Goal: Information Seeking & Learning: Learn about a topic

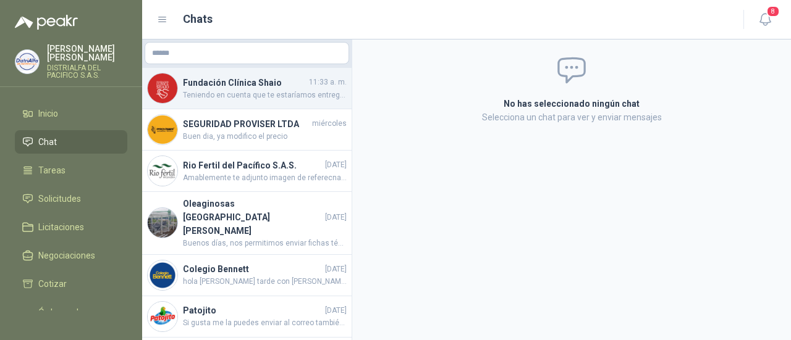
click at [285, 98] on span "Teniendo en cuenta que te estaríamos entregando el [DATE] o [DATE] de la próxim…" at bounding box center [265, 96] width 164 height 12
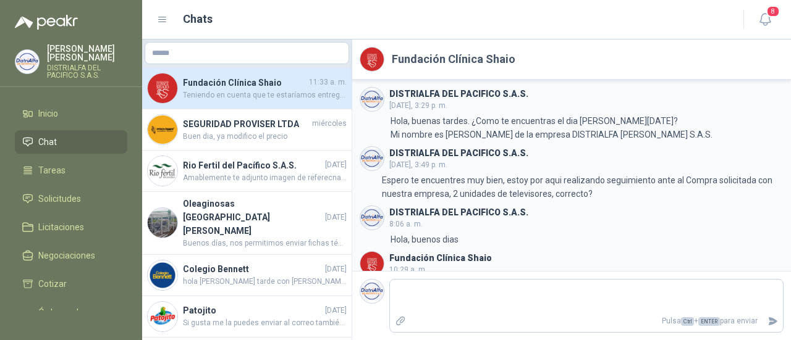
scroll to position [88, 0]
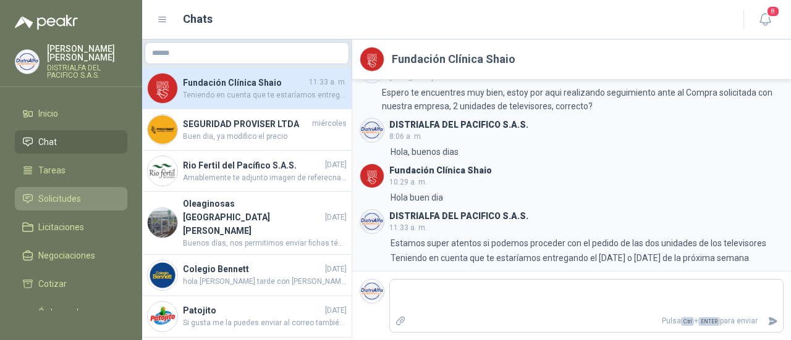
click at [60, 196] on span "Solicitudes" at bounding box center [59, 199] width 43 height 14
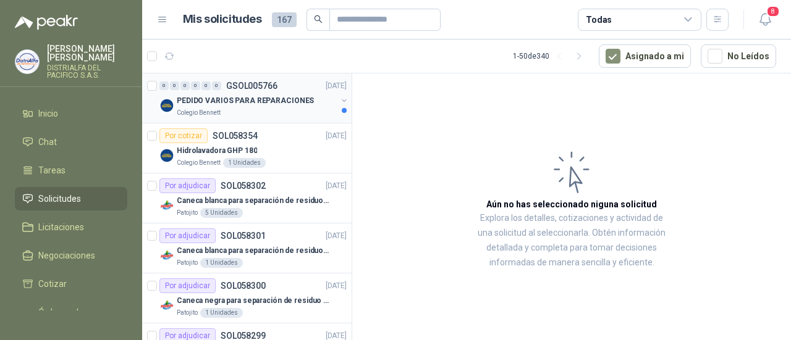
click at [283, 108] on div "Colegio Bennett" at bounding box center [257, 113] width 160 height 10
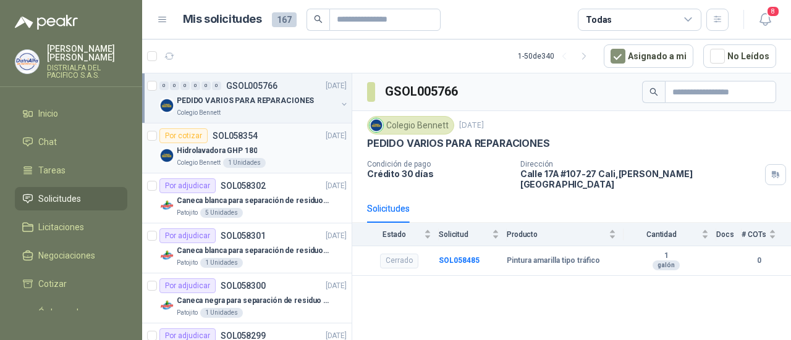
click at [274, 148] on div "Hidrolavadora GHP 180" at bounding box center [262, 150] width 170 height 15
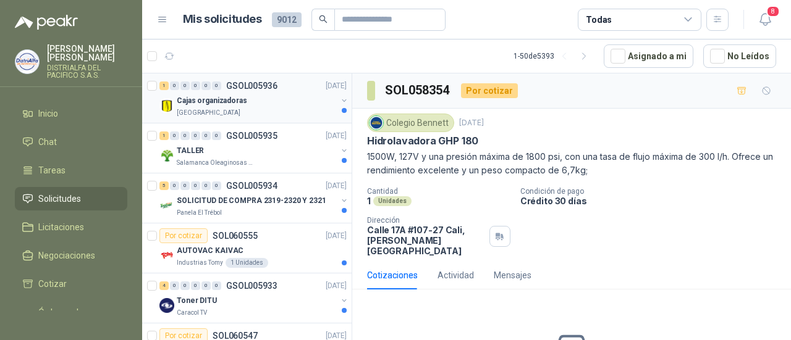
click at [263, 109] on div "[GEOGRAPHIC_DATA]" at bounding box center [257, 113] width 160 height 10
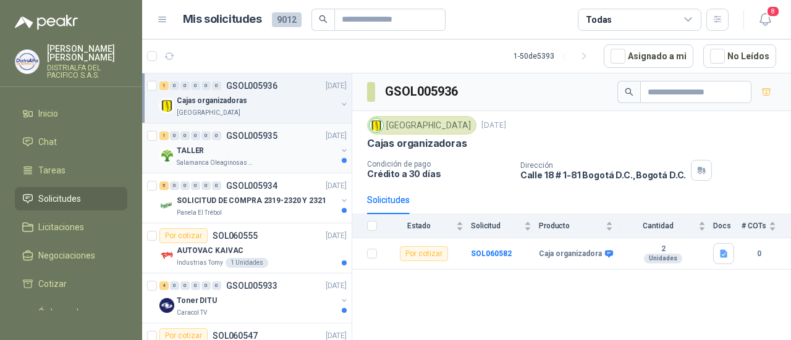
click at [276, 159] on div "Salamanca Oleaginosas SAS" at bounding box center [257, 163] width 160 height 10
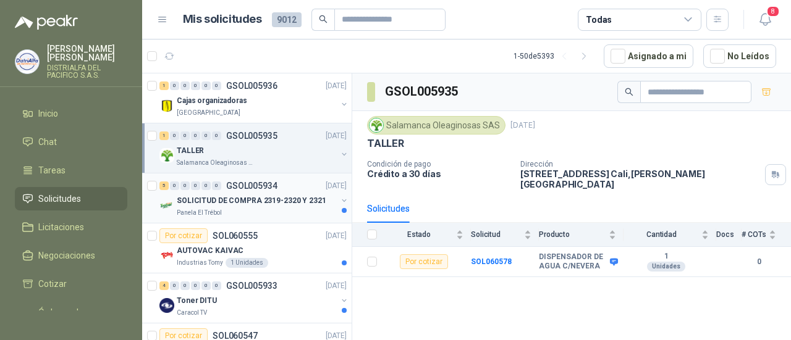
click at [287, 213] on div "Panela El Trébol" at bounding box center [257, 213] width 160 height 10
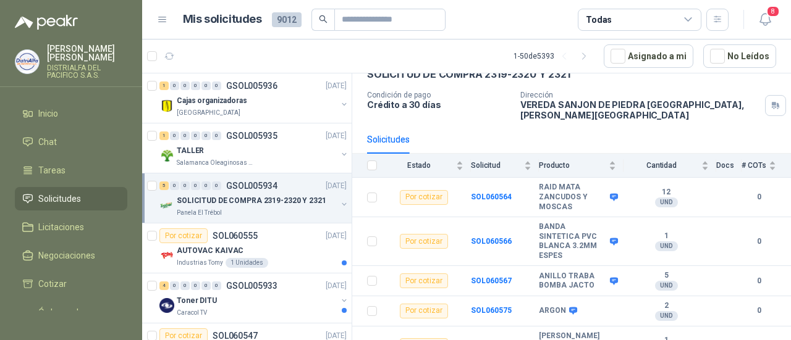
scroll to position [79, 0]
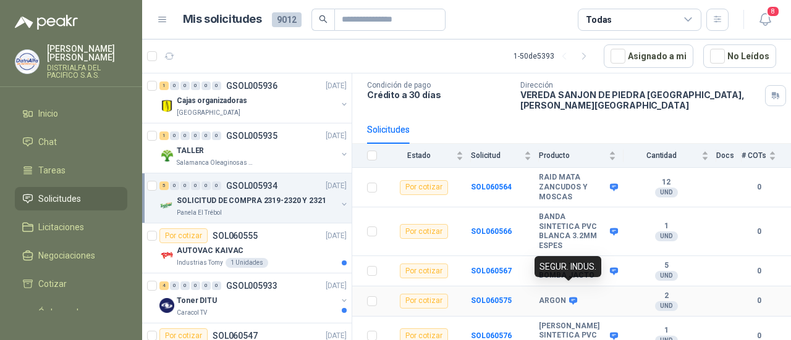
click at [569, 298] on icon at bounding box center [573, 301] width 8 height 7
click at [292, 244] on div "AUTOVAC KAIVAC" at bounding box center [262, 250] width 170 height 15
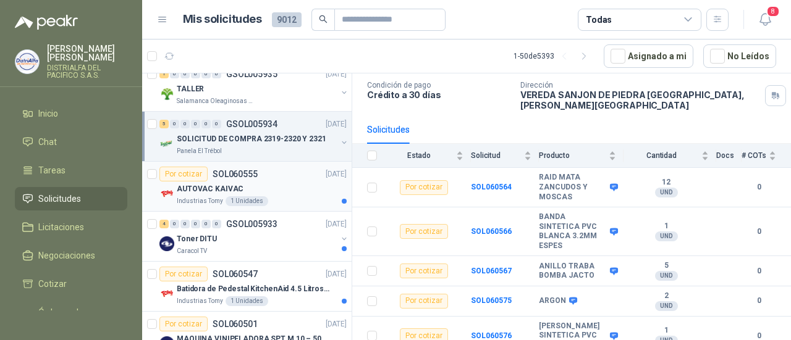
scroll to position [124, 0]
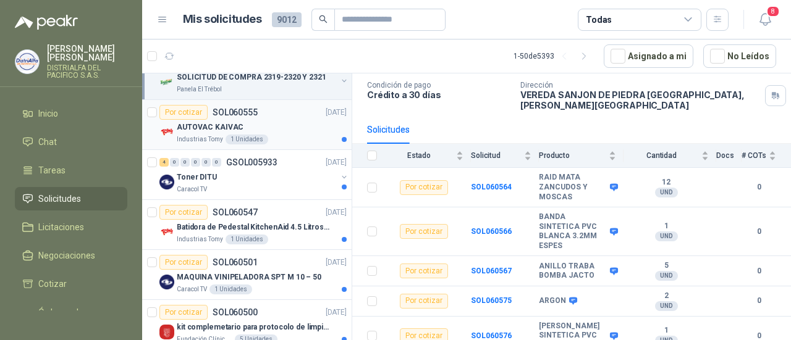
click at [317, 130] on div "AUTOVAC KAIVAC" at bounding box center [262, 127] width 170 height 15
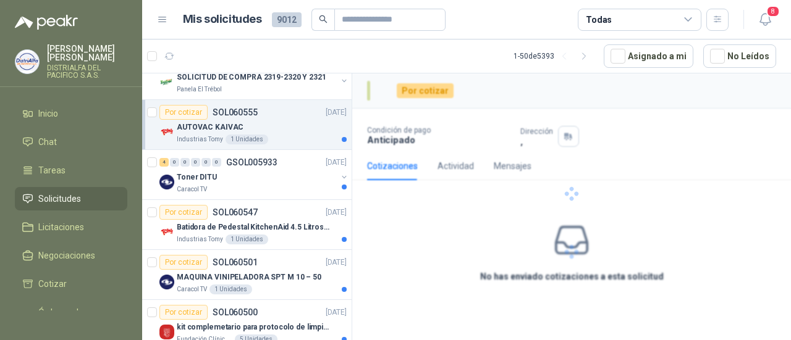
click at [298, 135] on div "Industrias Tomy 1 Unidades" at bounding box center [262, 140] width 170 height 10
click at [276, 174] on div "Toner DITU" at bounding box center [257, 177] width 160 height 15
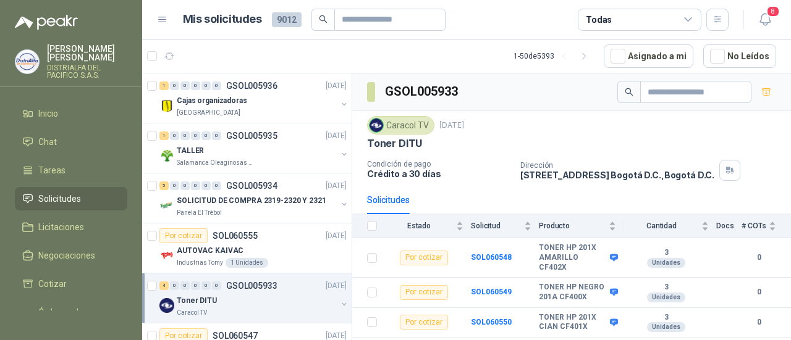
click at [457, 62] on article "1 - 50 de 5393 Asignado a mi No Leídos" at bounding box center [466, 56] width 649 height 33
